Goal: Find specific page/section: Find specific page/section

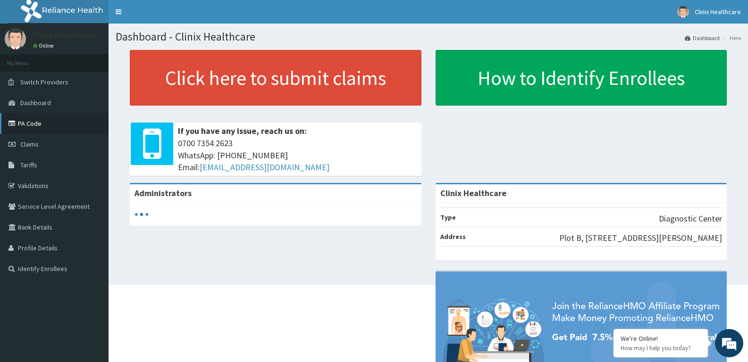
click at [42, 122] on link "PA Code" at bounding box center [54, 123] width 108 height 21
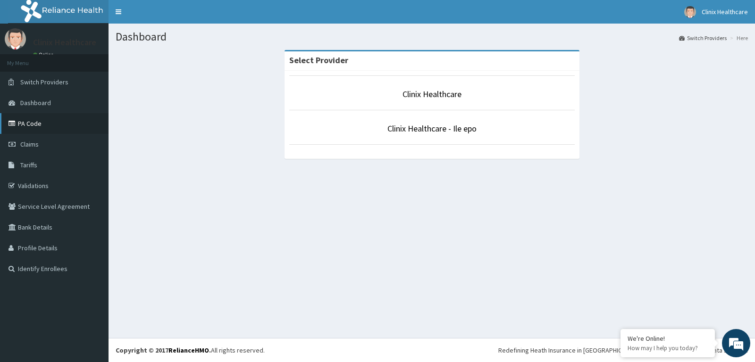
click at [35, 118] on link "PA Code" at bounding box center [54, 123] width 108 height 21
